Goal: Book appointment/travel/reservation

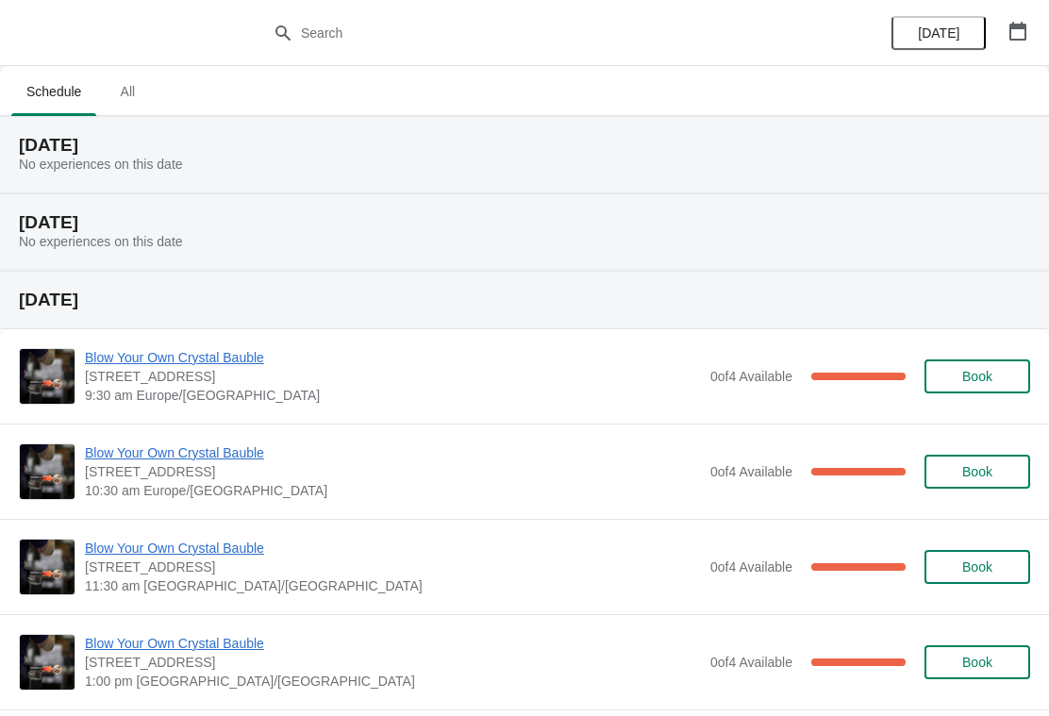
click at [1020, 34] on icon "button" at bounding box center [1017, 31] width 19 height 19
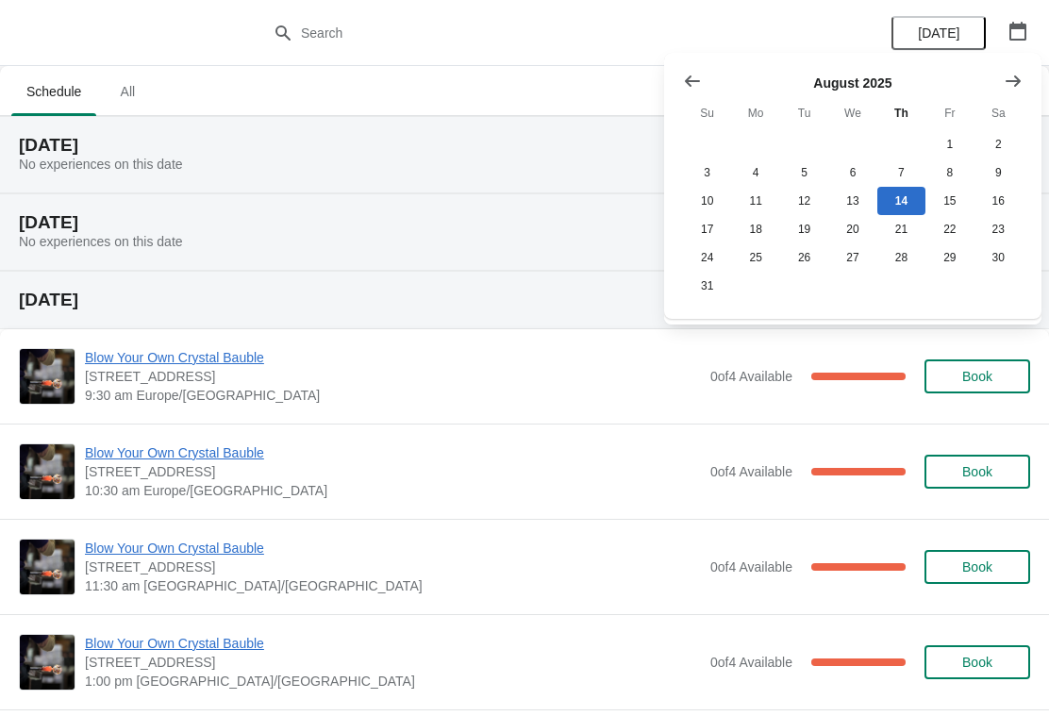
click at [1015, 84] on icon "Show next month, September 2025" at bounding box center [1013, 81] width 19 height 19
click at [1013, 87] on icon "Show next month, September 2025" at bounding box center [1013, 81] width 19 height 19
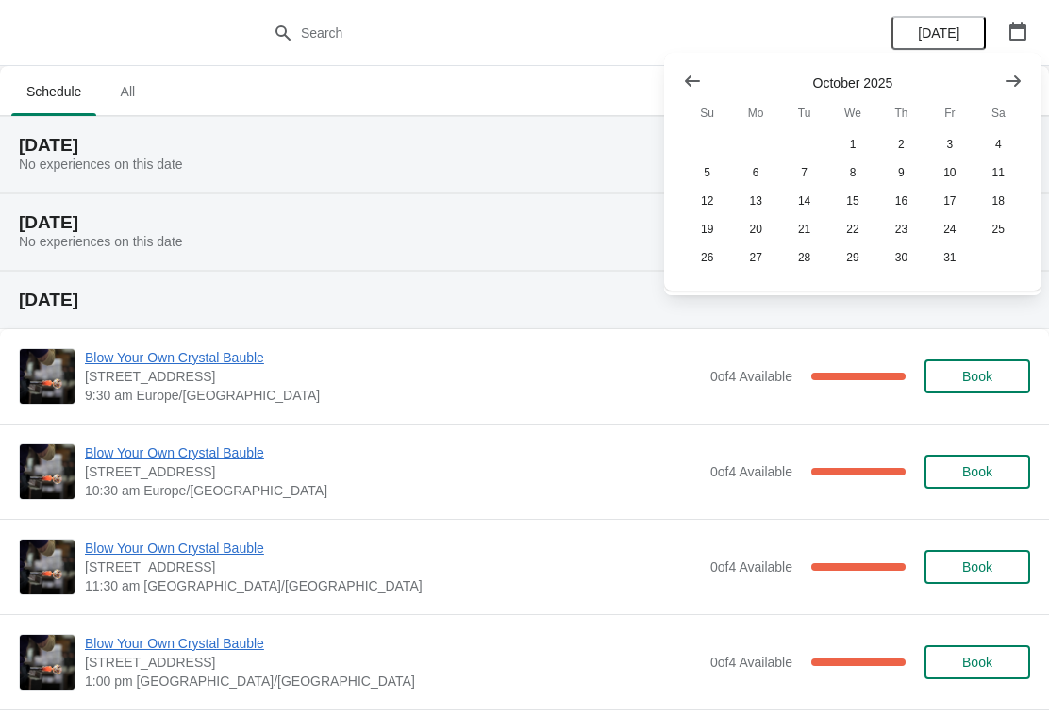
click at [1016, 84] on icon "Show next month, November 2025" at bounding box center [1012, 80] width 15 height 11
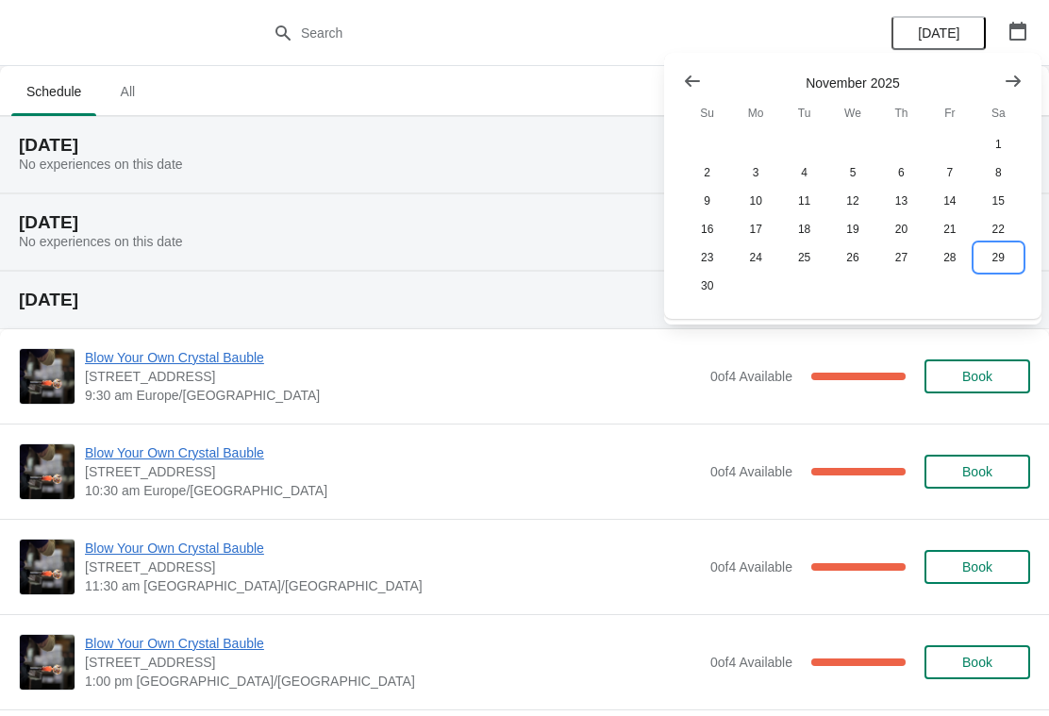
click at [992, 270] on button "29" at bounding box center [998, 257] width 48 height 28
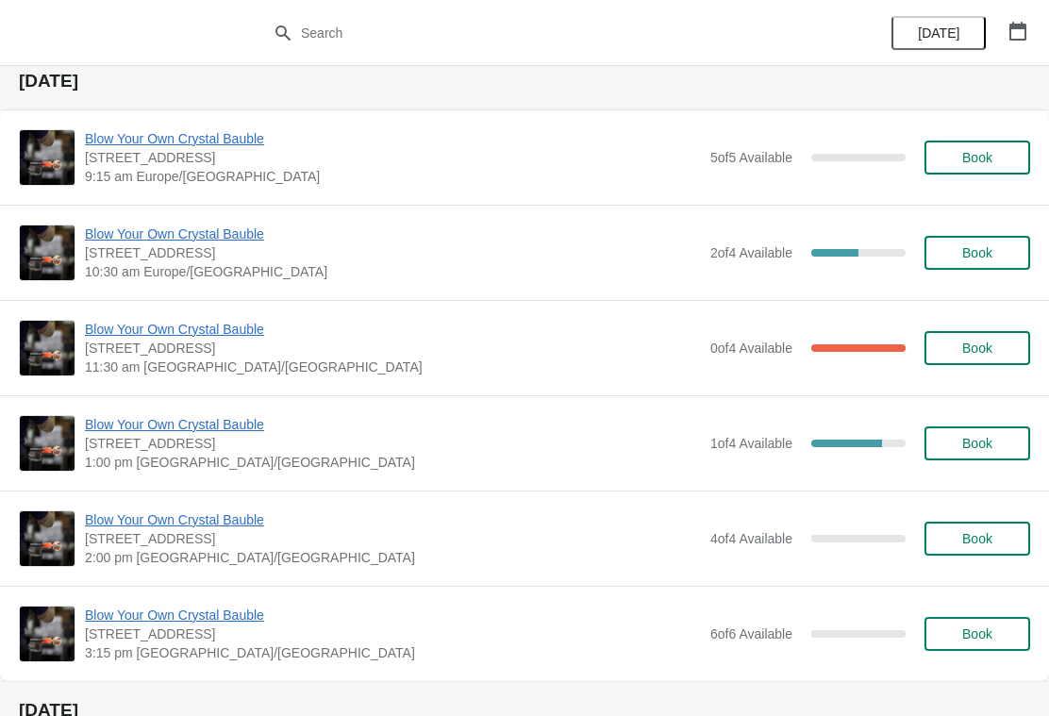
scroll to position [72, 0]
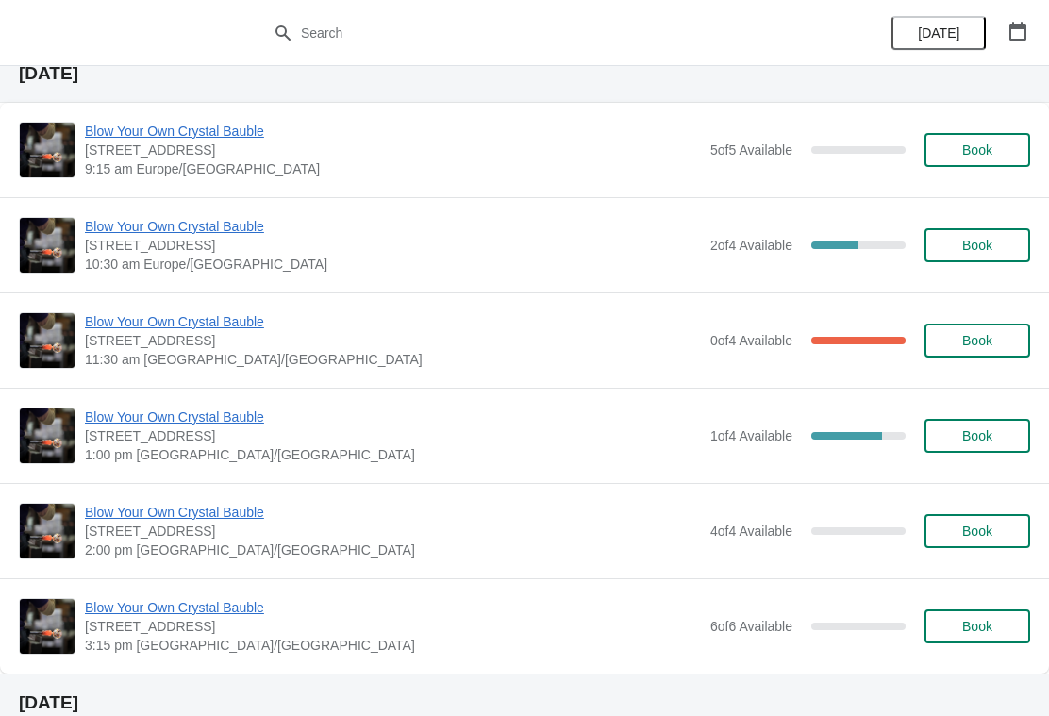
click at [985, 152] on span "Book" at bounding box center [977, 149] width 30 height 15
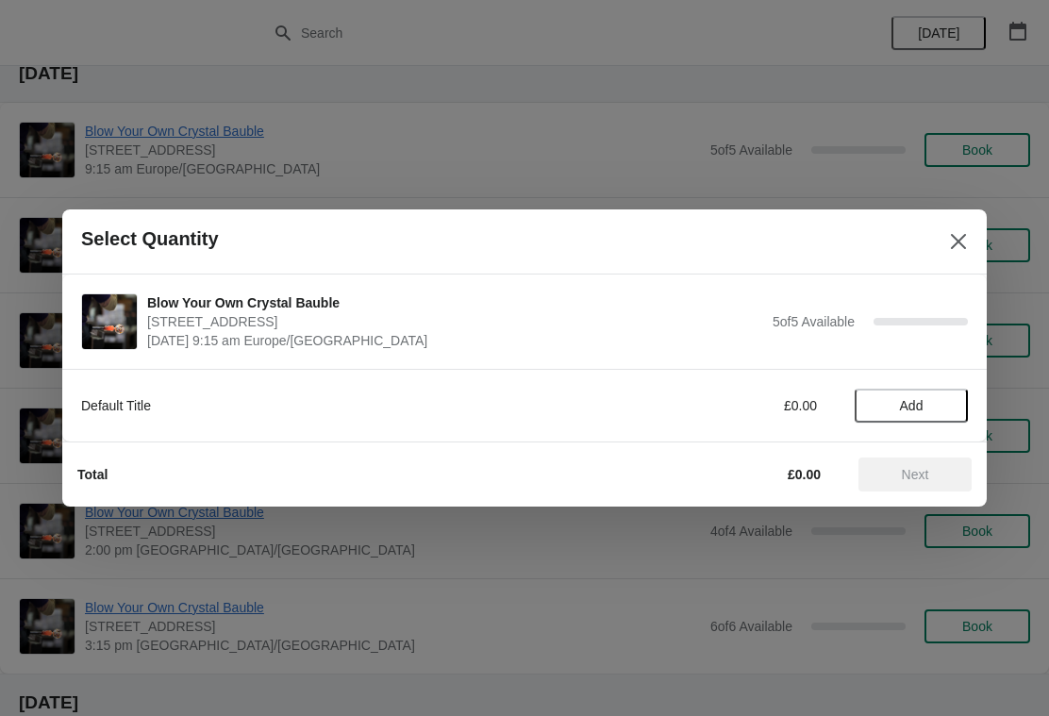
click at [962, 239] on icon "Close" at bounding box center [958, 241] width 15 height 15
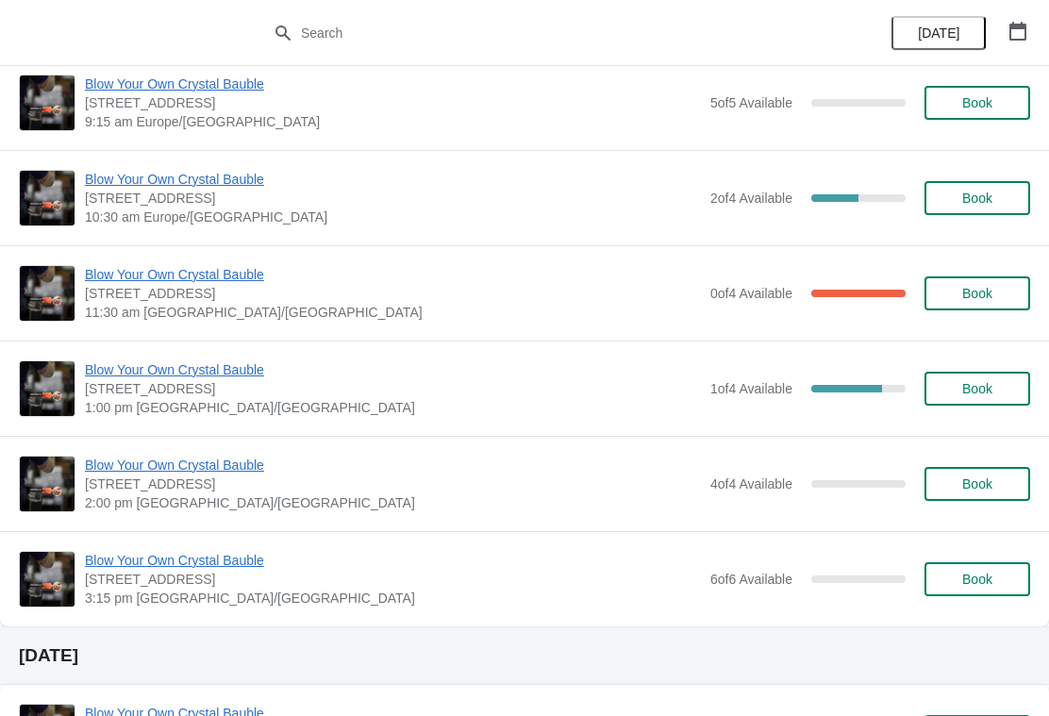
scroll to position [117, 0]
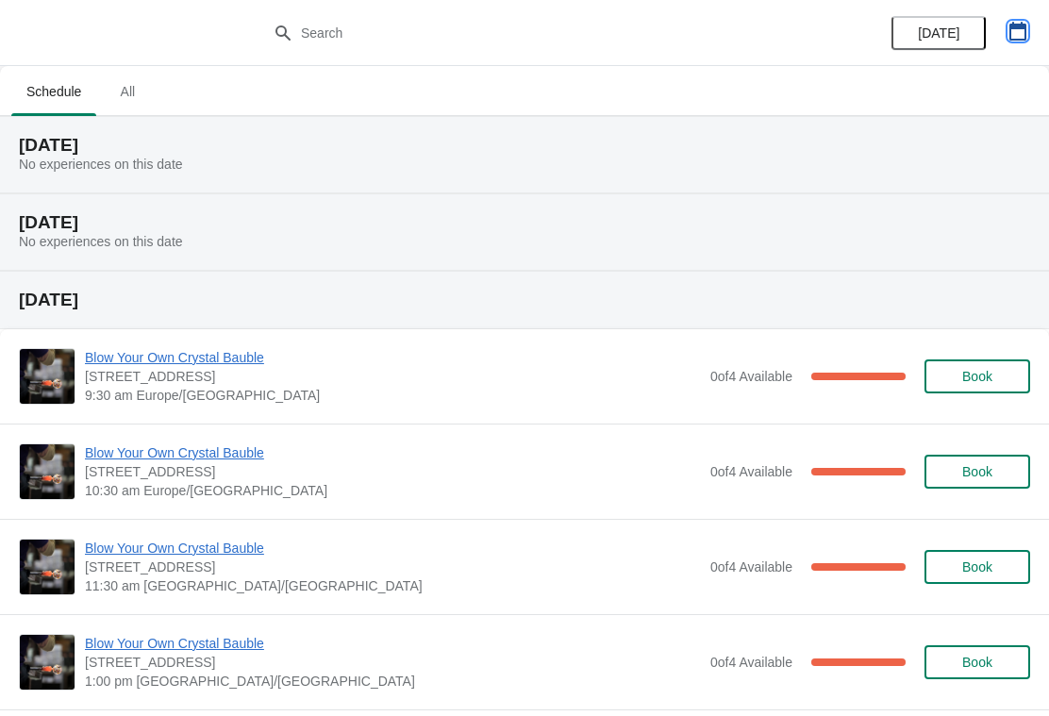
click at [1014, 29] on icon "button" at bounding box center [1017, 31] width 19 height 19
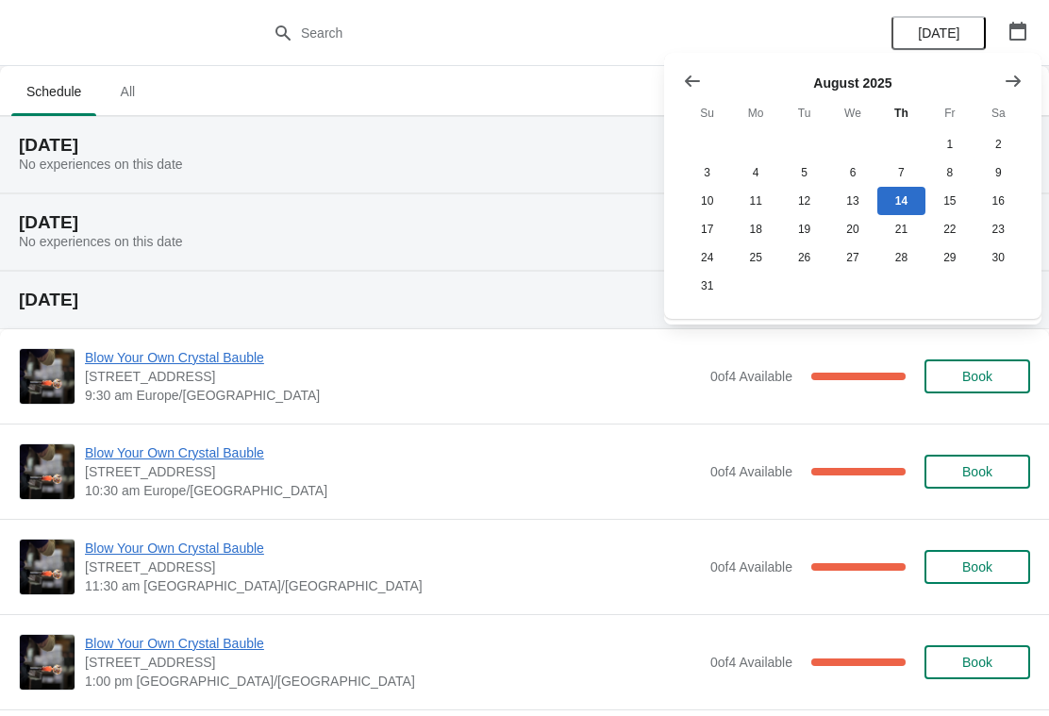
click at [1010, 82] on icon "Show next month, September 2025" at bounding box center [1013, 81] width 19 height 19
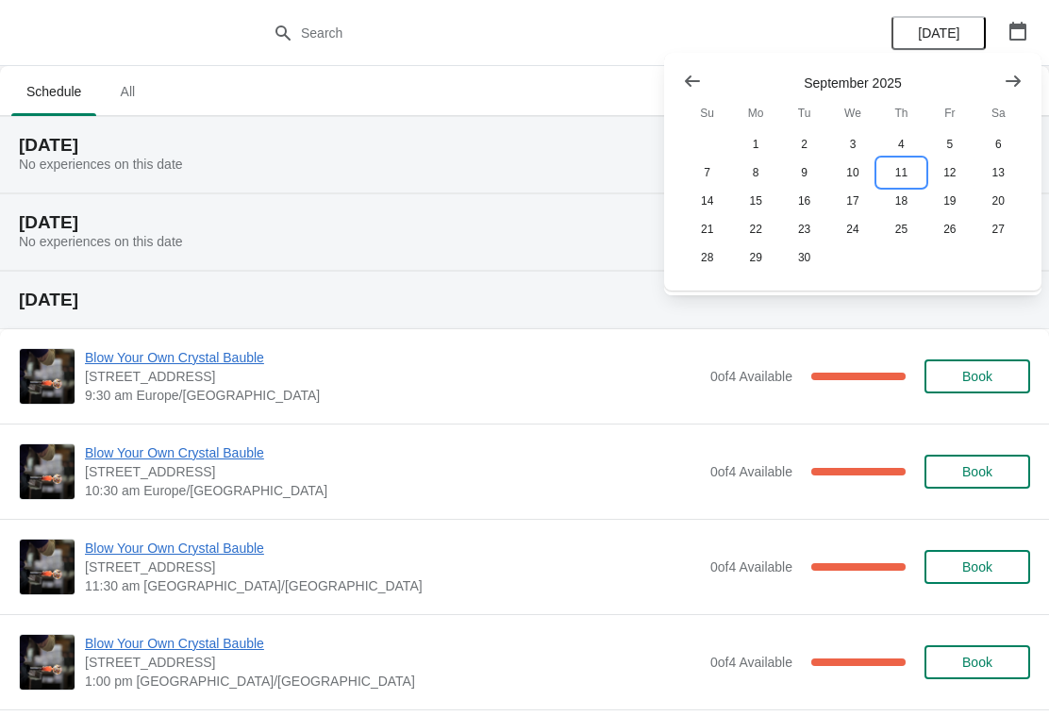
click at [901, 171] on button "11" at bounding box center [901, 172] width 48 height 28
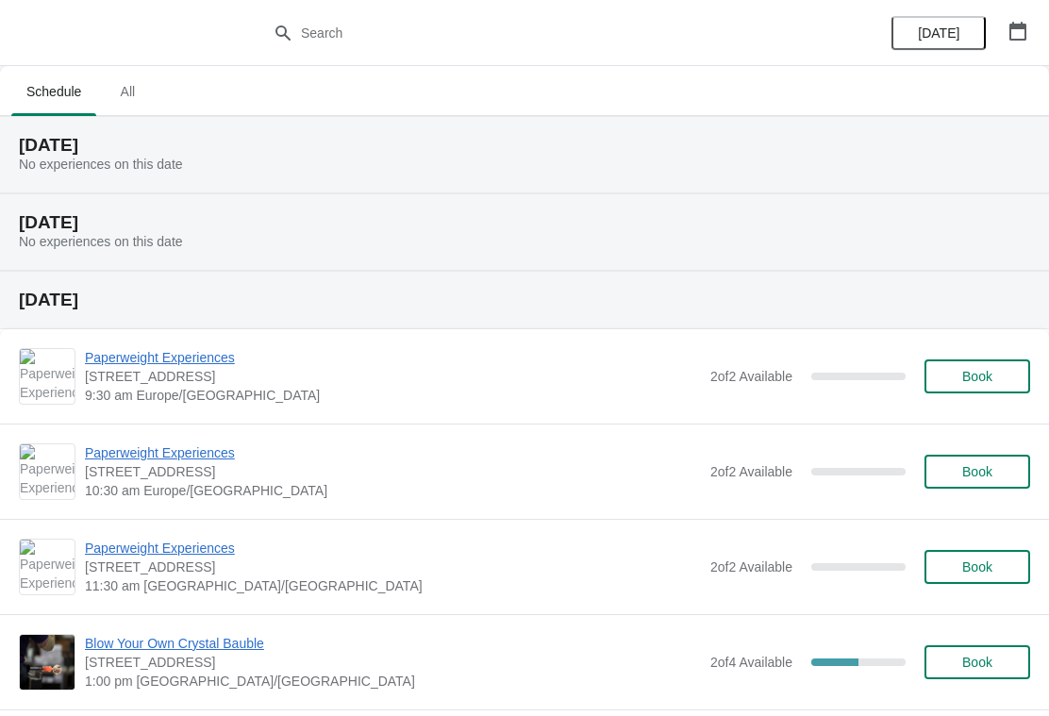
click at [1026, 31] on icon "button" at bounding box center [1017, 31] width 19 height 19
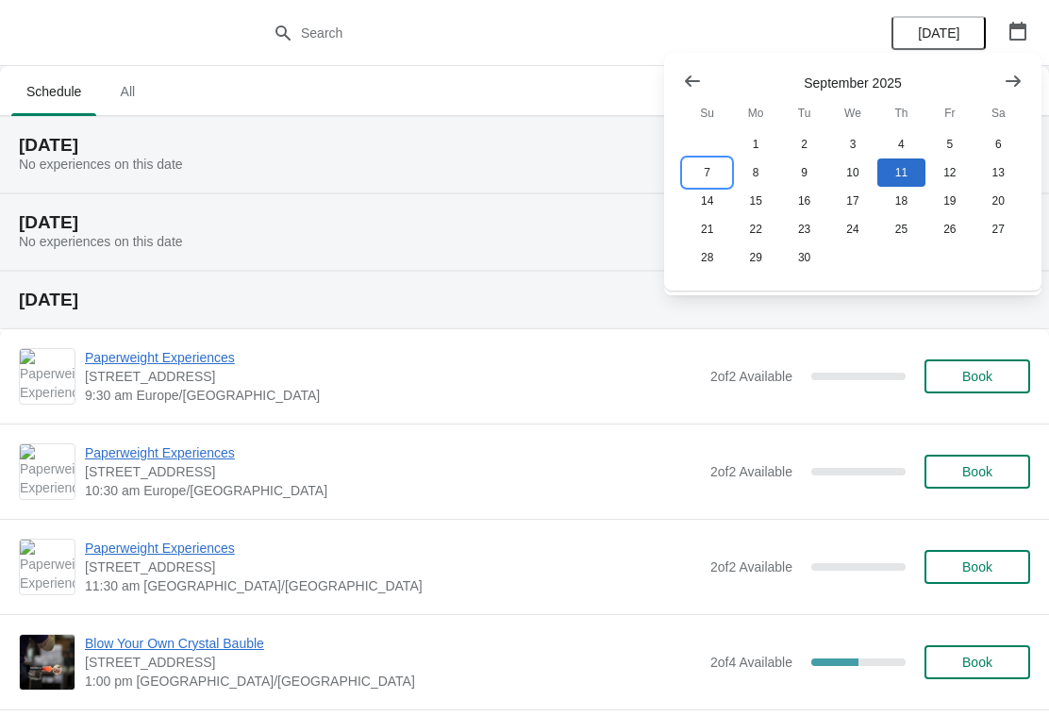
click at [705, 169] on button "7" at bounding box center [707, 172] width 48 height 28
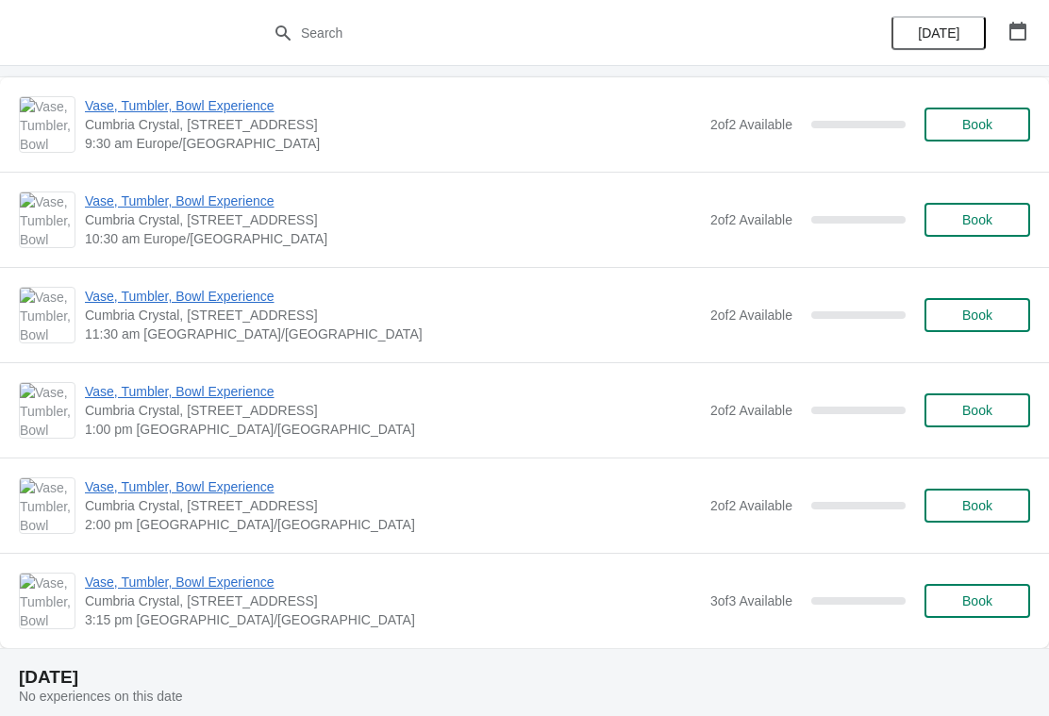
scroll to position [1887, 0]
